Goal: Information Seeking & Learning: Learn about a topic

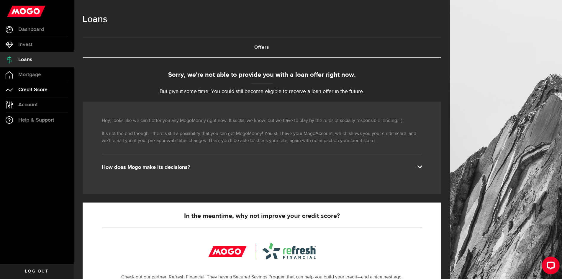
click at [51, 88] on link "Credit Score" at bounding box center [37, 89] width 74 height 15
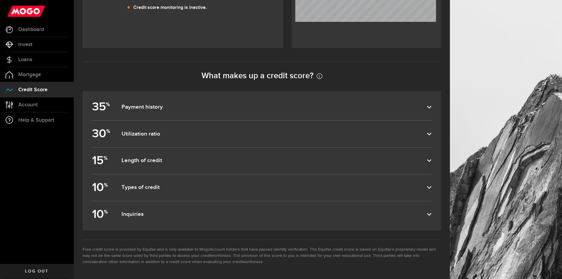
scroll to position [246, 0]
click at [431, 106] on icon at bounding box center [429, 107] width 5 height 5
click at [0, 0] on input "35 % Payment history" at bounding box center [0, 0] width 0 height 0
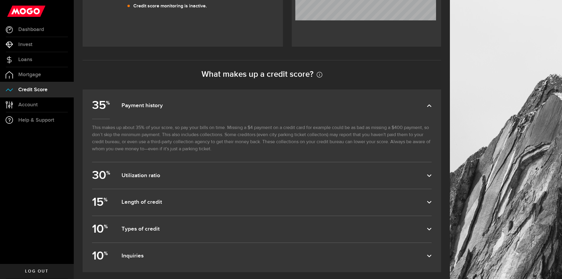
click at [431, 106] on icon at bounding box center [429, 105] width 5 height 5
click at [0, 0] on input "35 % Payment history" at bounding box center [0, 0] width 0 height 0
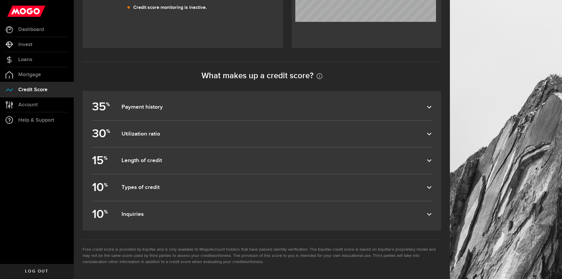
click at [173, 134] on dfn "Utilization ratio" at bounding box center [273, 133] width 305 height 7
click at [0, 0] on input "30 % Utilization ratio" at bounding box center [0, 0] width 0 height 0
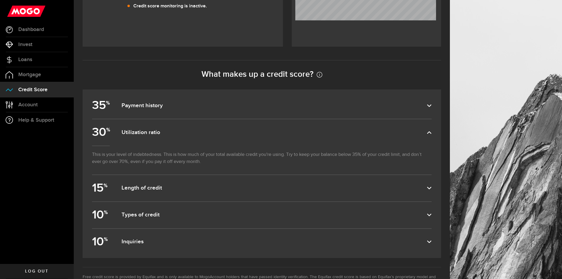
click at [173, 134] on dfn "Utilization ratio" at bounding box center [273, 132] width 305 height 7
click at [0, 0] on input "30 % Utilization ratio" at bounding box center [0, 0] width 0 height 0
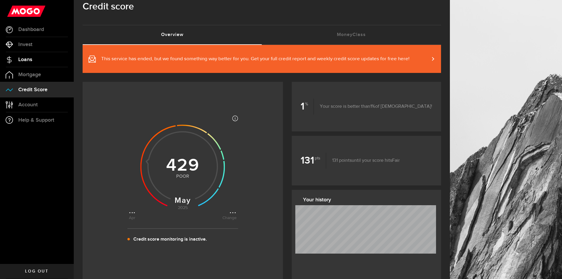
scroll to position [0, 0]
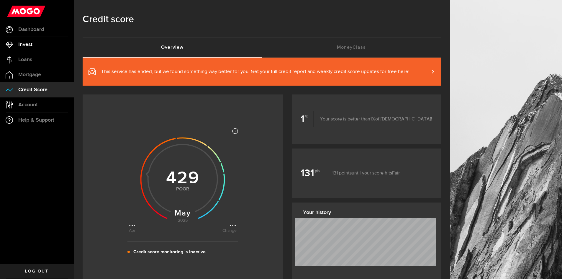
click at [30, 47] on span "Invest" at bounding box center [25, 44] width 14 height 5
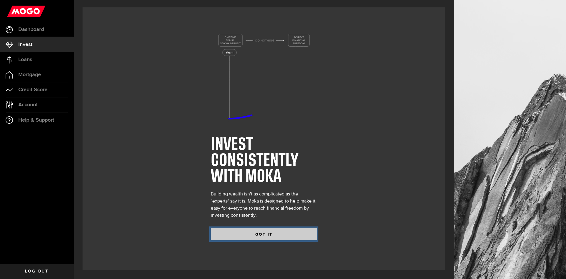
click at [262, 233] on button "GOT IT" at bounding box center [264, 234] width 106 height 12
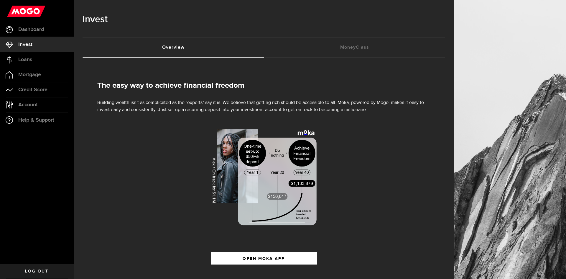
click at [256, 234] on div "The easy way to achieve financial freedom Building wealth isn't as complicated …" at bounding box center [264, 176] width 380 height 239
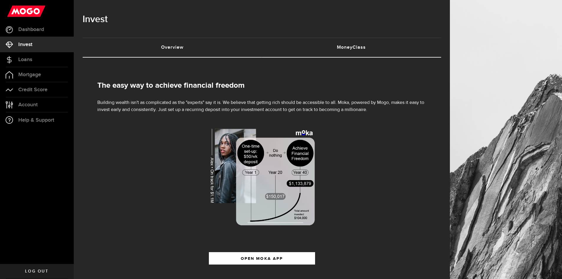
click at [299, 46] on link "MoneyClass (requires attention)" at bounding box center [351, 47] width 179 height 19
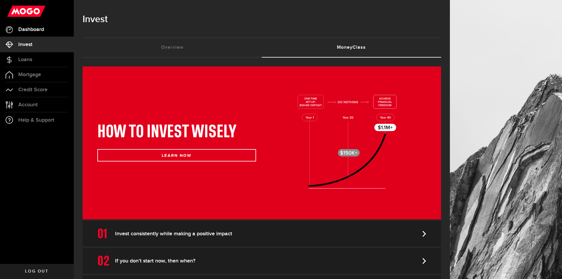
click at [29, 28] on span "Dashboard" at bounding box center [31, 29] width 26 height 5
